Goal: Transaction & Acquisition: Book appointment/travel/reservation

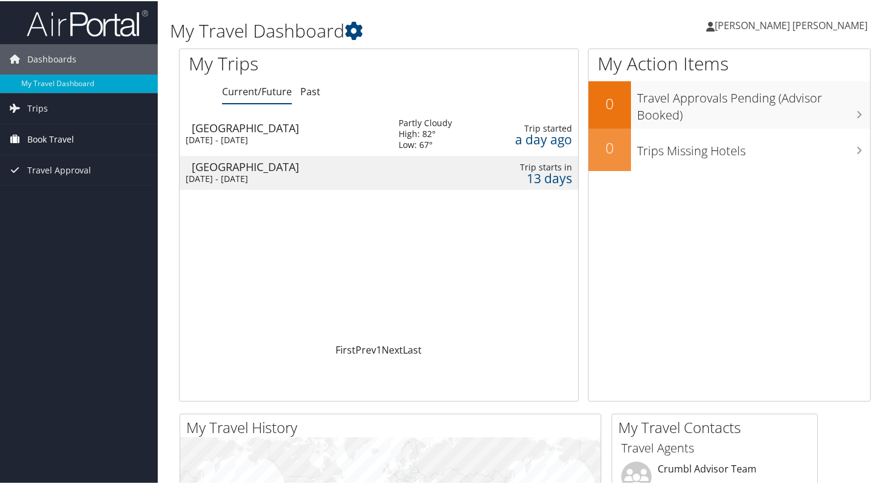
click at [67, 129] on span "Book Travel" at bounding box center [50, 138] width 47 height 30
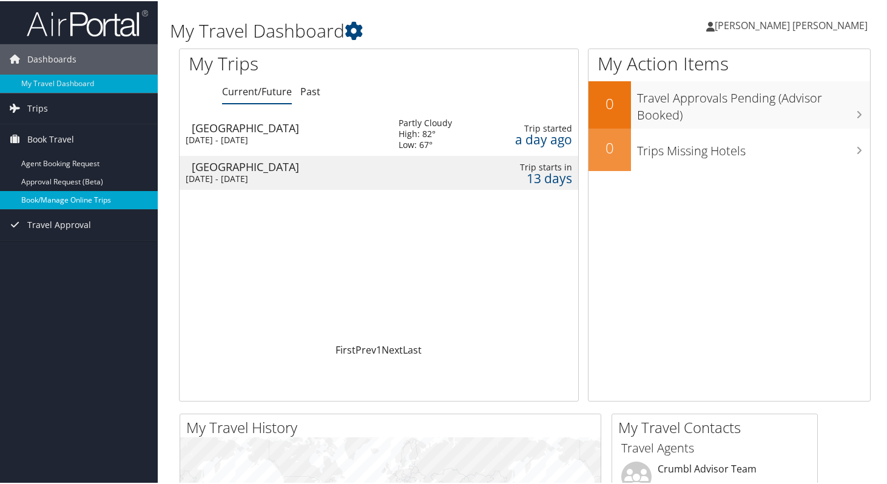
click at [61, 199] on link "Book/Manage Online Trips" at bounding box center [79, 199] width 158 height 18
